Goal: Transaction & Acquisition: Subscribe to service/newsletter

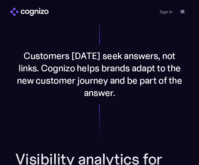
scroll to position [299, 0]
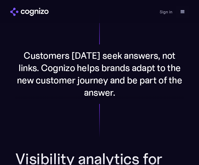
click at [180, 12] on div "menu" at bounding box center [183, 12] width 6 height 6
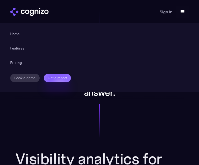
click at [17, 63] on link "Pricing" at bounding box center [16, 62] width 12 height 6
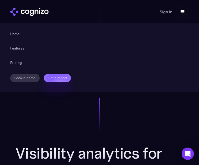
scroll to position [305, 0]
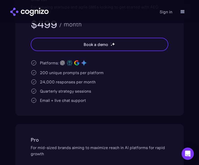
scroll to position [175, 0]
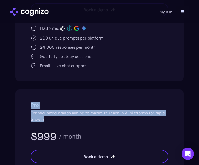
drag, startPoint x: 49, startPoint y: 119, endPoint x: 22, endPoint y: 98, distance: 34.8
click at [22, 98] on div "Pro For mid-sized brands aiming to maximize reach in AI platforms for rapid gro…" at bounding box center [99, 158] width 168 height 138
click at [21, 98] on div "Pro For mid-sized brands aiming to maximize reach in AI platforms for rapid gro…" at bounding box center [99, 158] width 168 height 138
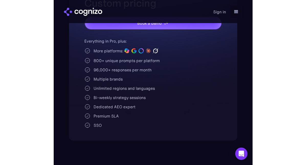
scroll to position [428, 0]
